Goal: Task Accomplishment & Management: Use online tool/utility

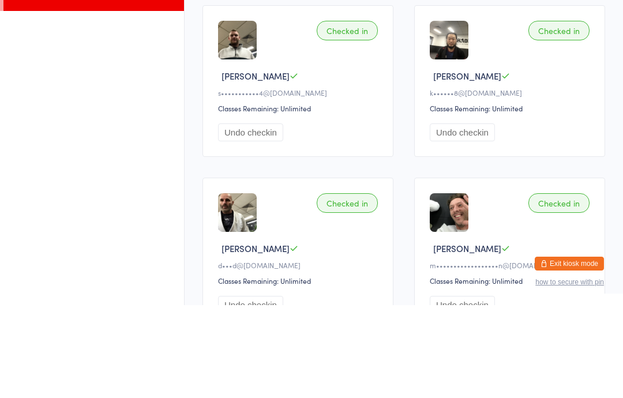
type input "K"
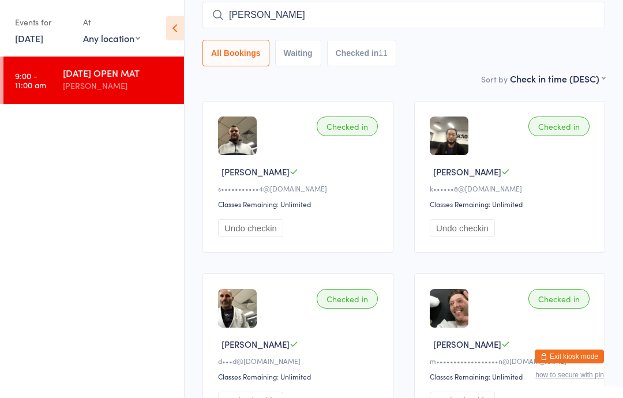
scroll to position [88, 0]
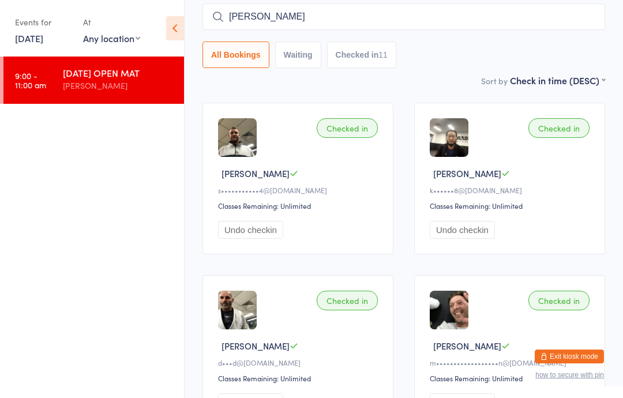
click at [174, 33] on icon at bounding box center [175, 28] width 18 height 24
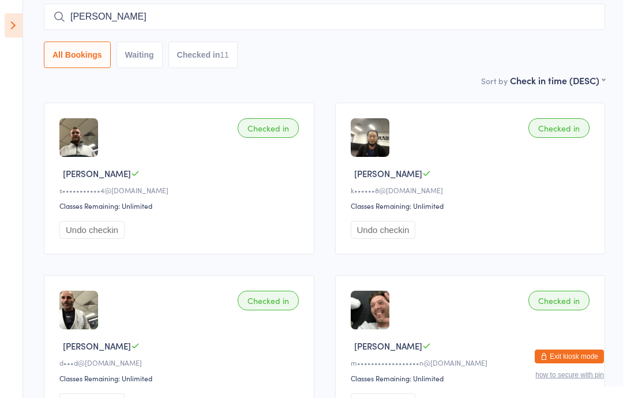
click at [18, 31] on icon at bounding box center [14, 25] width 18 height 24
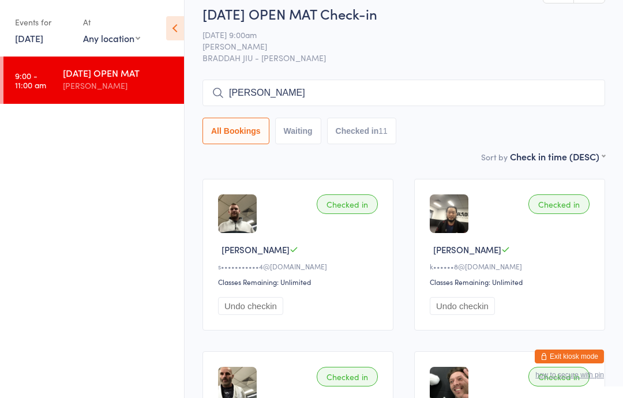
scroll to position [0, 0]
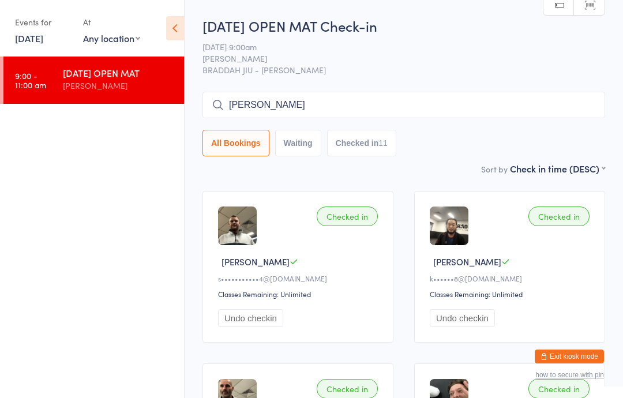
click at [59, 29] on div "Events for" at bounding box center [43, 22] width 57 height 19
click at [104, 27] on div "At" at bounding box center [111, 22] width 57 height 19
click at [91, 27] on div "At" at bounding box center [111, 22] width 57 height 19
click at [172, 30] on icon at bounding box center [175, 28] width 18 height 24
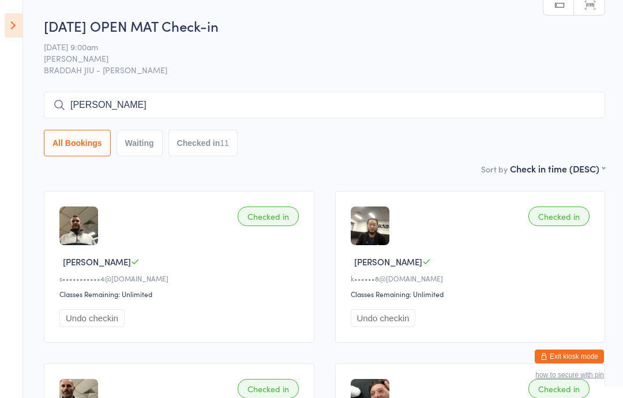
click at [18, 32] on icon at bounding box center [14, 25] width 18 height 24
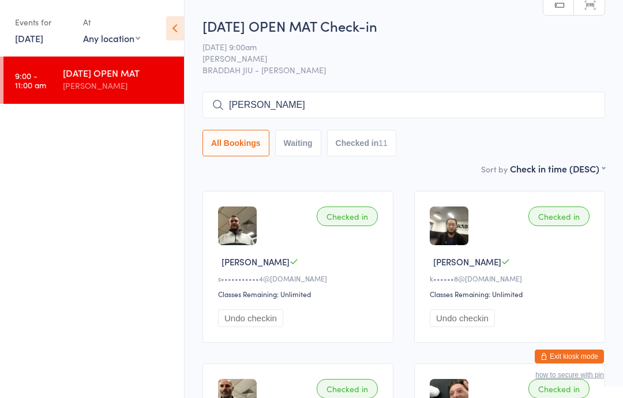
click at [381, 102] on input "[PERSON_NAME]" at bounding box center [403, 105] width 402 height 27
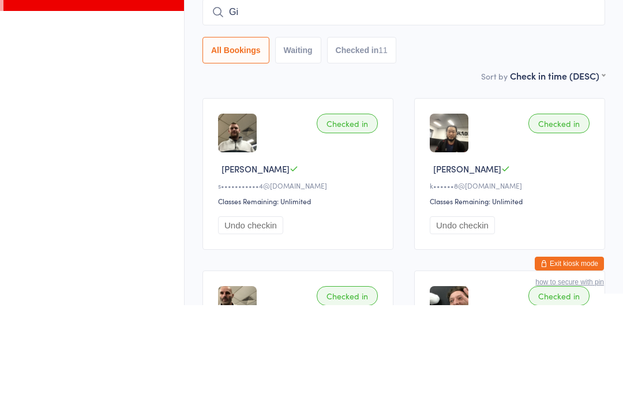
type input "G"
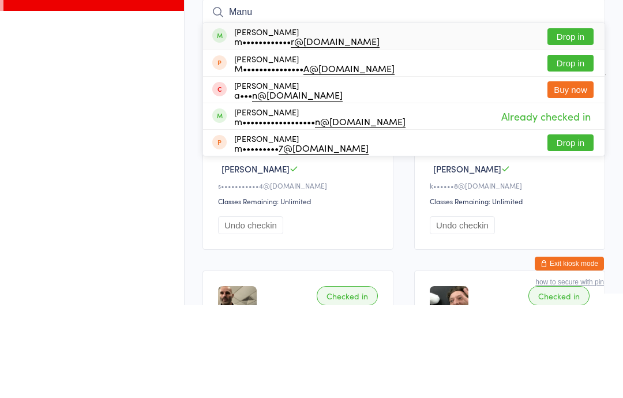
type input "Manu"
click at [565, 121] on button "Drop in" at bounding box center [570, 129] width 46 height 17
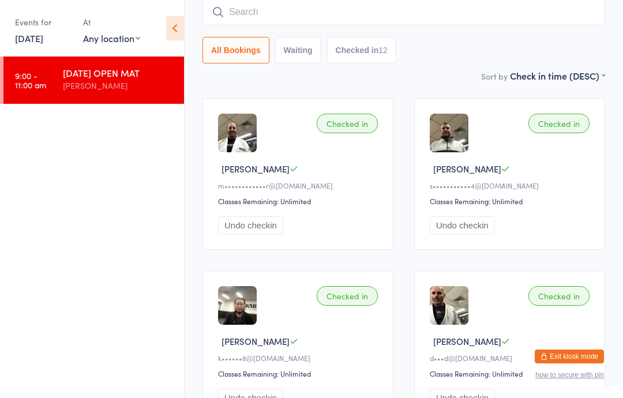
click at [340, 3] on input "search" at bounding box center [403, 12] width 402 height 27
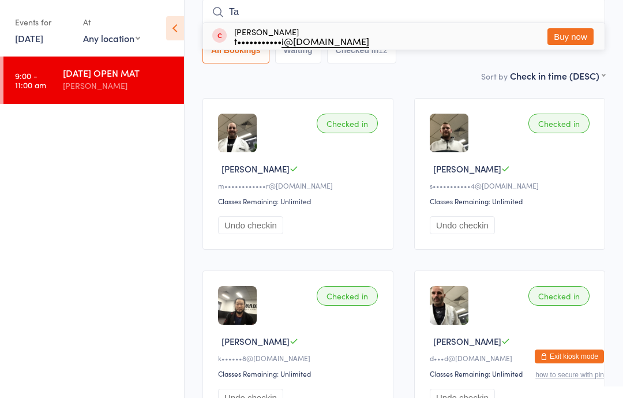
type input "T"
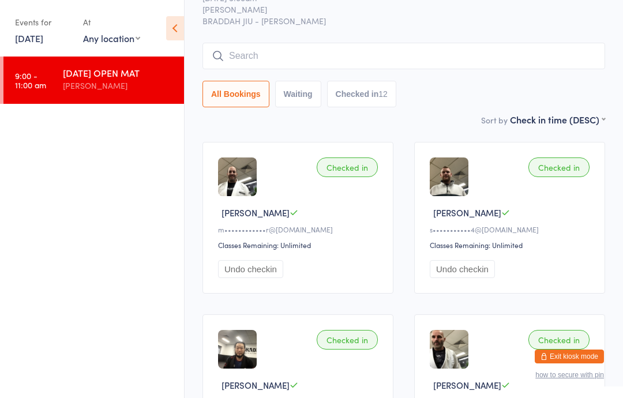
scroll to position [0, 0]
